Goal: Find contact information: Find contact information

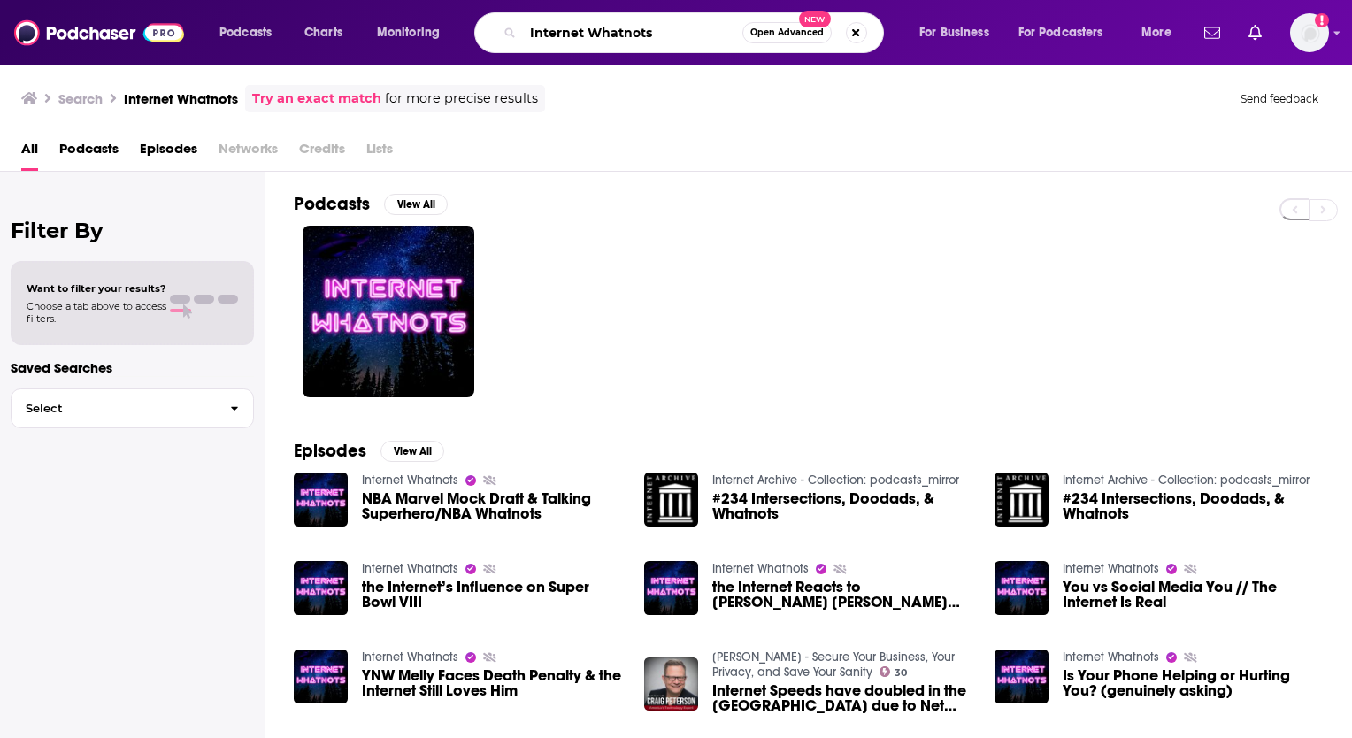
click at [660, 36] on input "Internet Whatnots" at bounding box center [632, 33] width 219 height 28
type input "I"
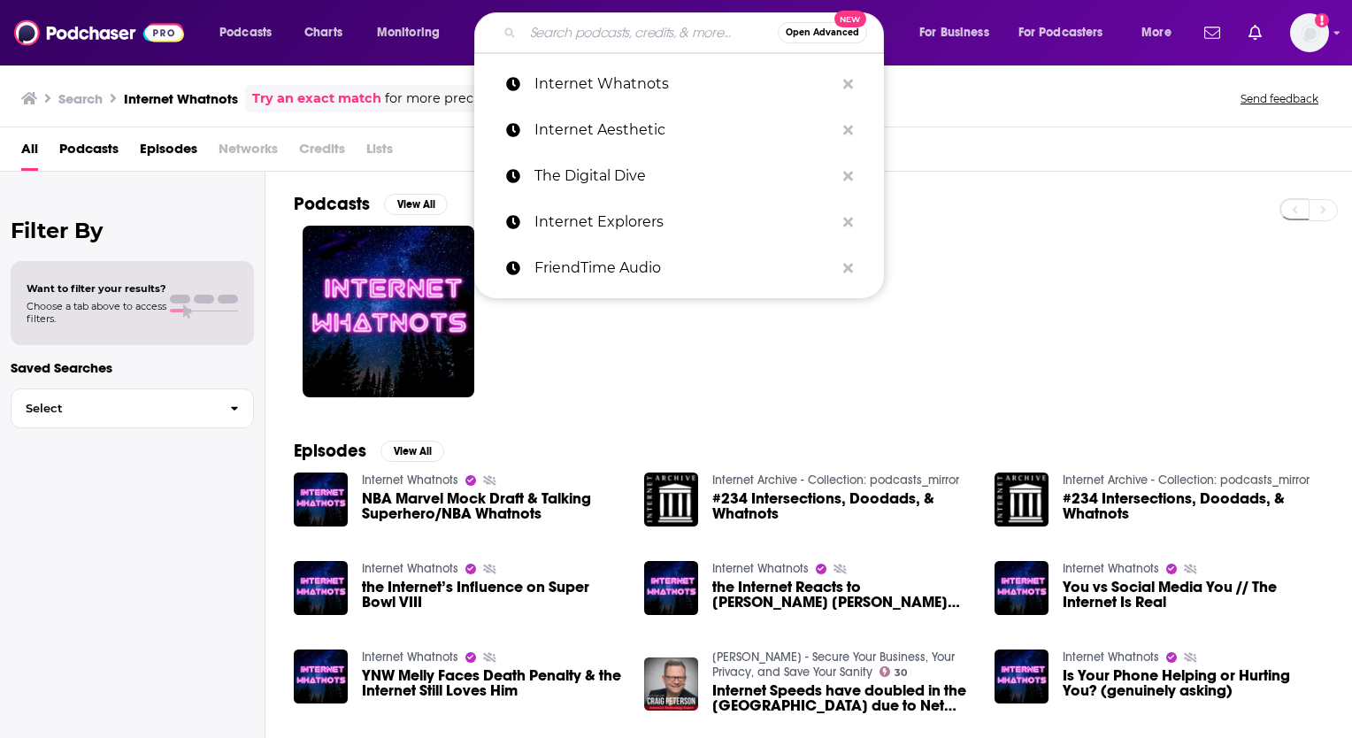
paste input "Creative Block"
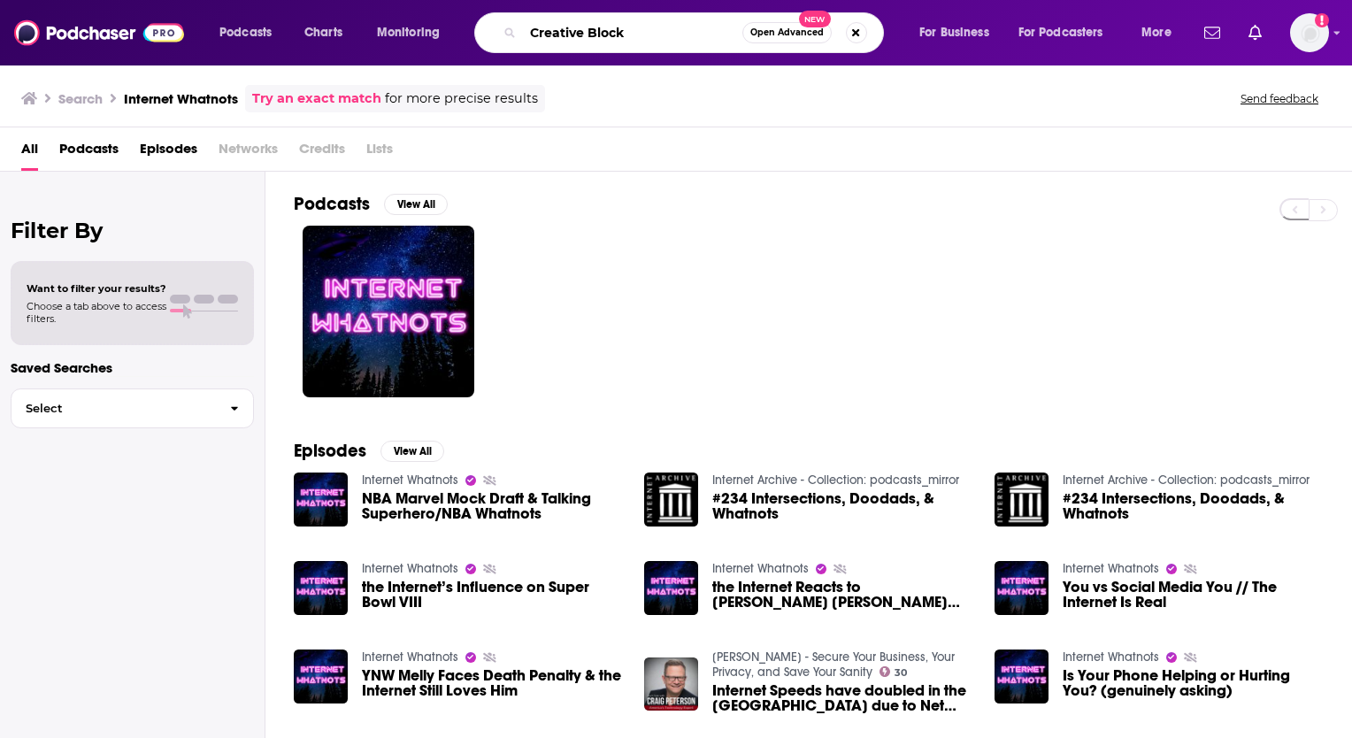
type input "Creative Block"
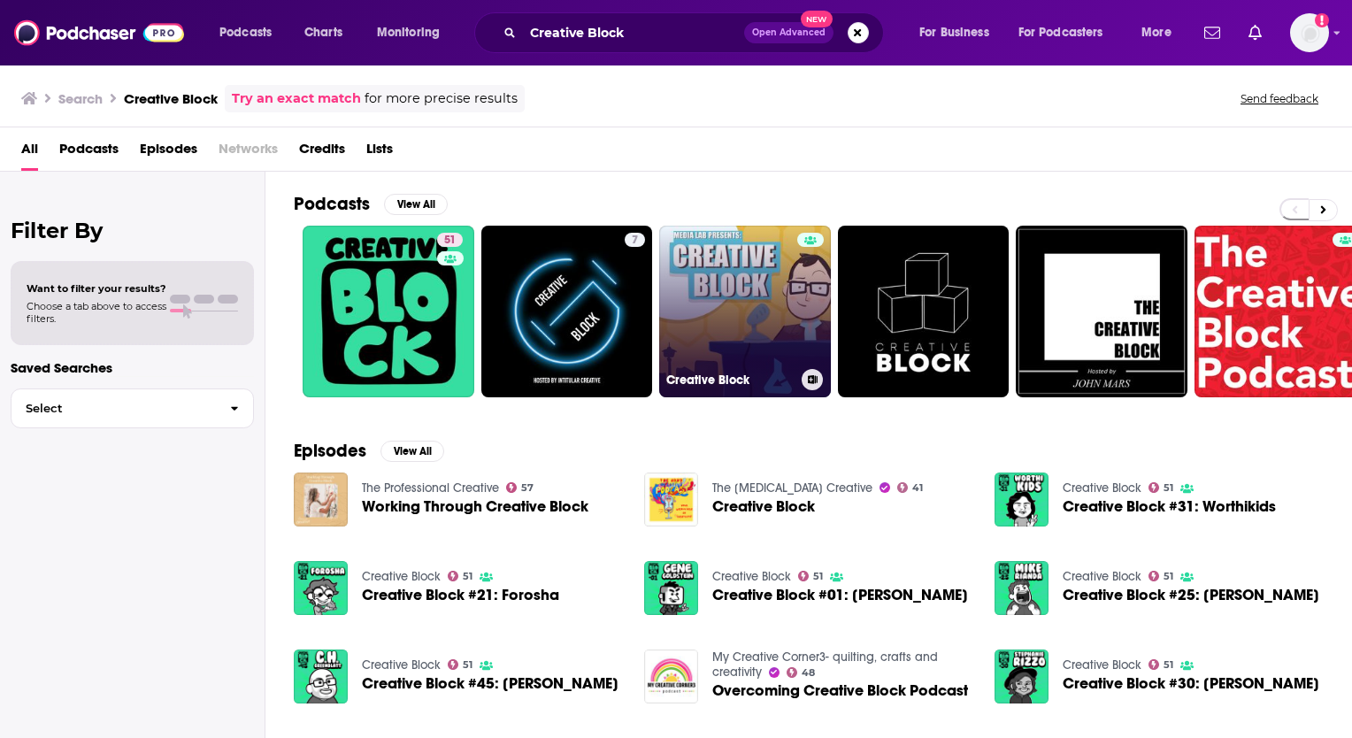
click at [725, 299] on link "Creative Block" at bounding box center [745, 312] width 172 height 172
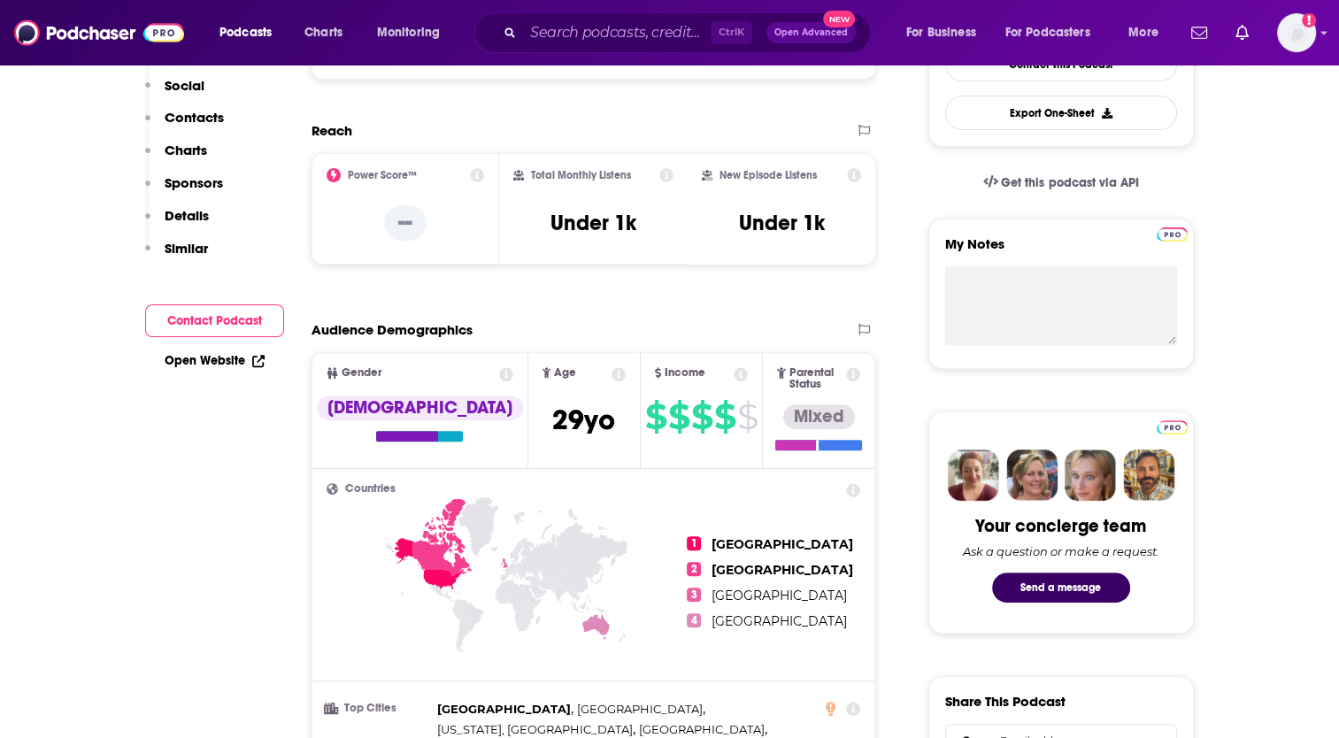
scroll to position [177, 0]
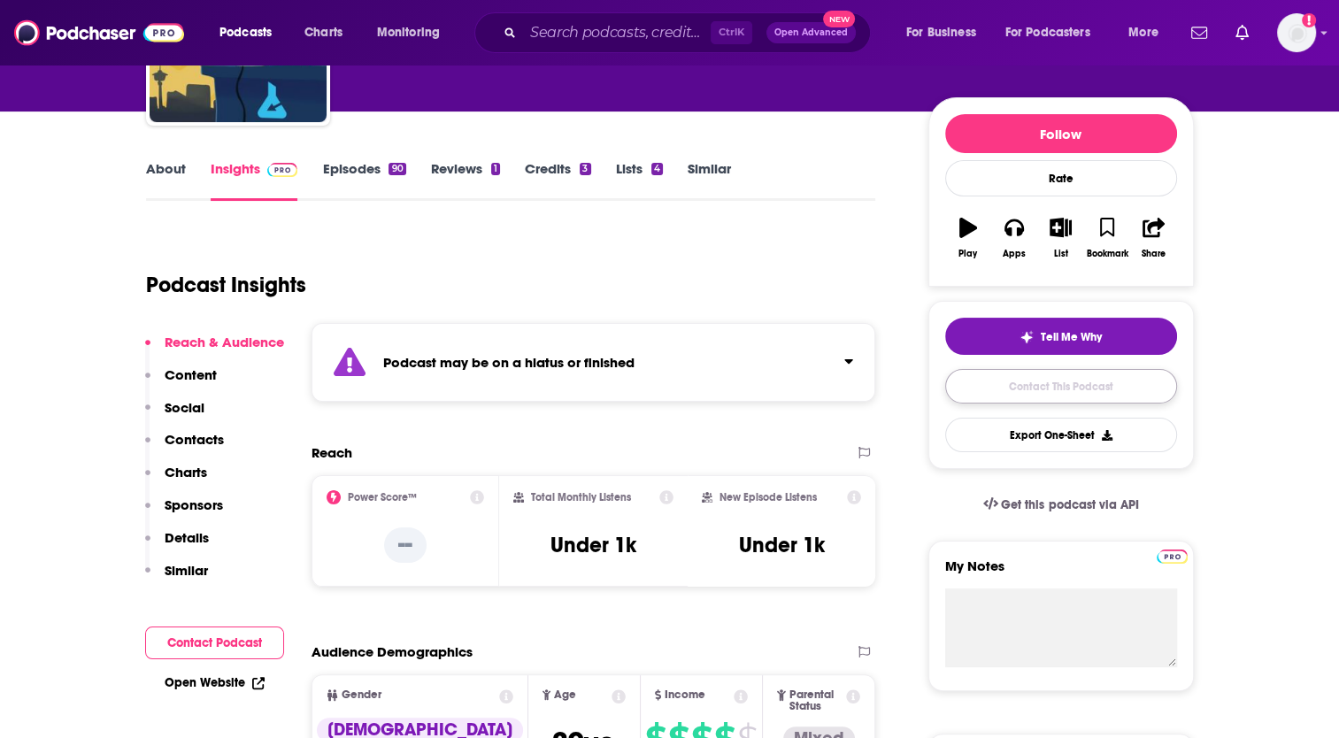
click at [1062, 384] on link "Contact This Podcast" at bounding box center [1061, 386] width 232 height 35
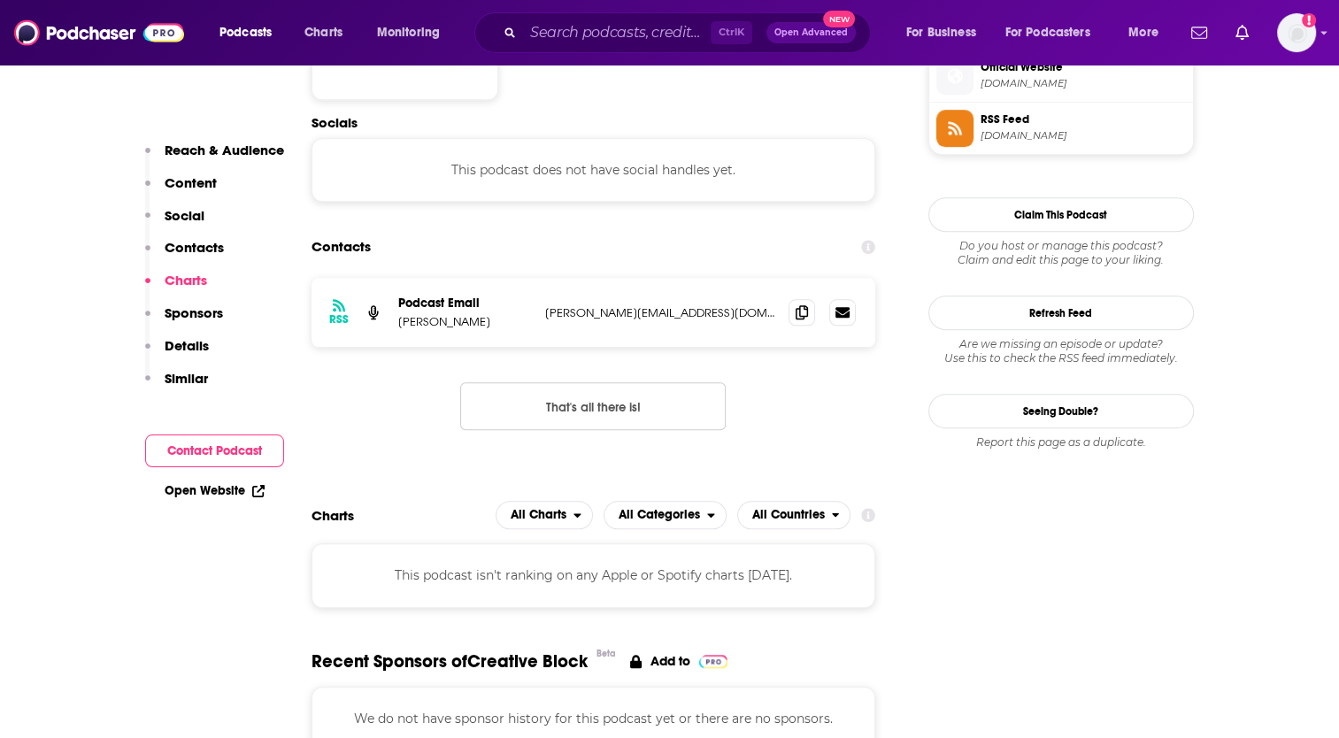
scroll to position [1598, 0]
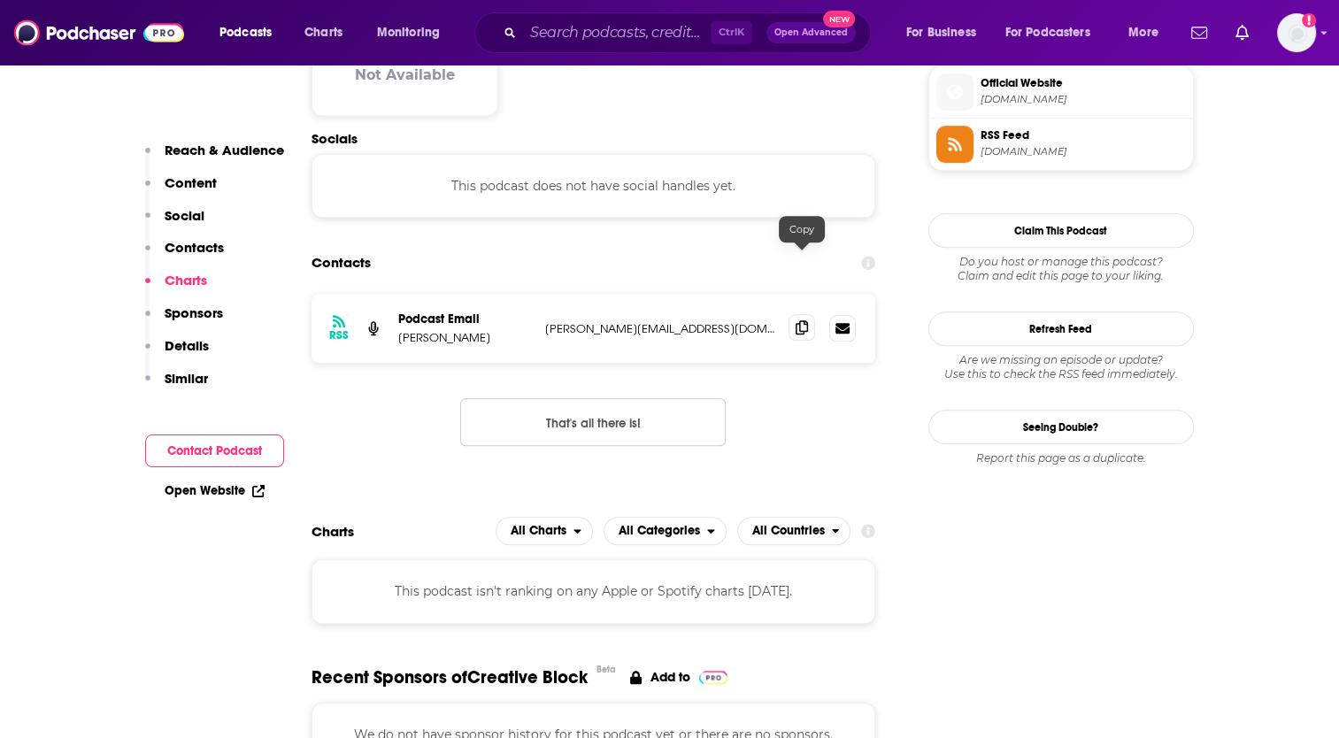
click at [807, 320] on icon at bounding box center [801, 327] width 12 height 14
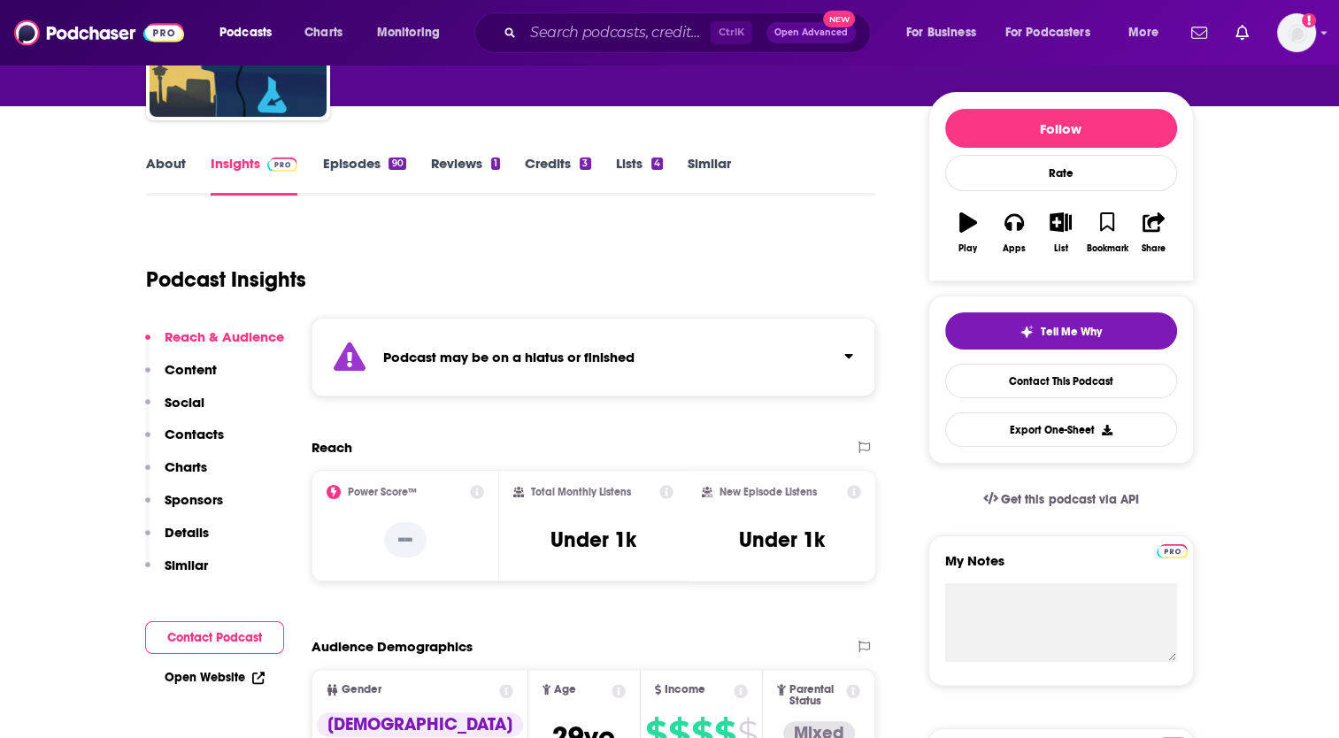
scroll to position [0, 0]
